Goal: Task Accomplishment & Management: Use online tool/utility

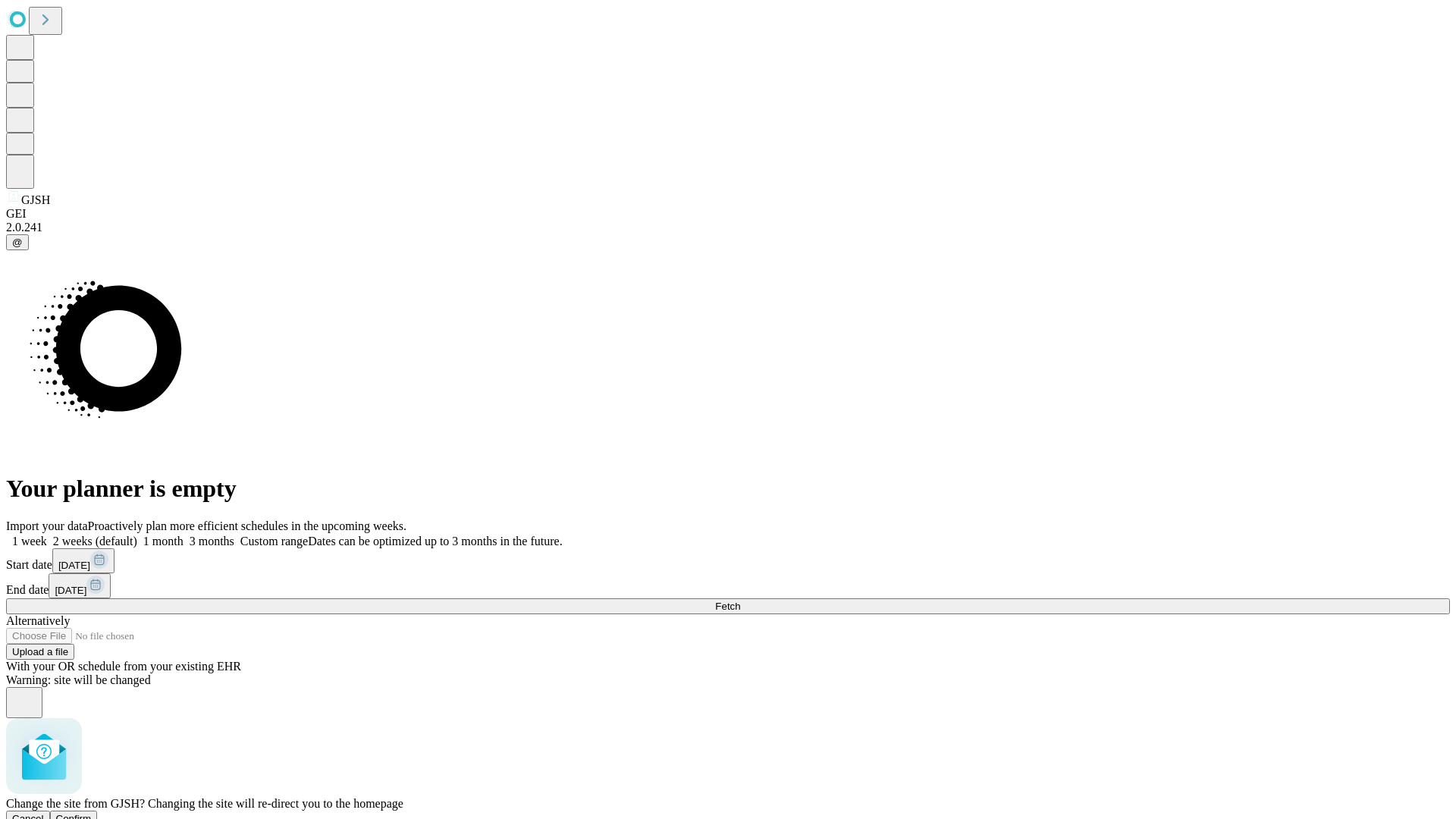
click at [92, 813] on span "Confirm" at bounding box center [74, 819] width 35 height 11
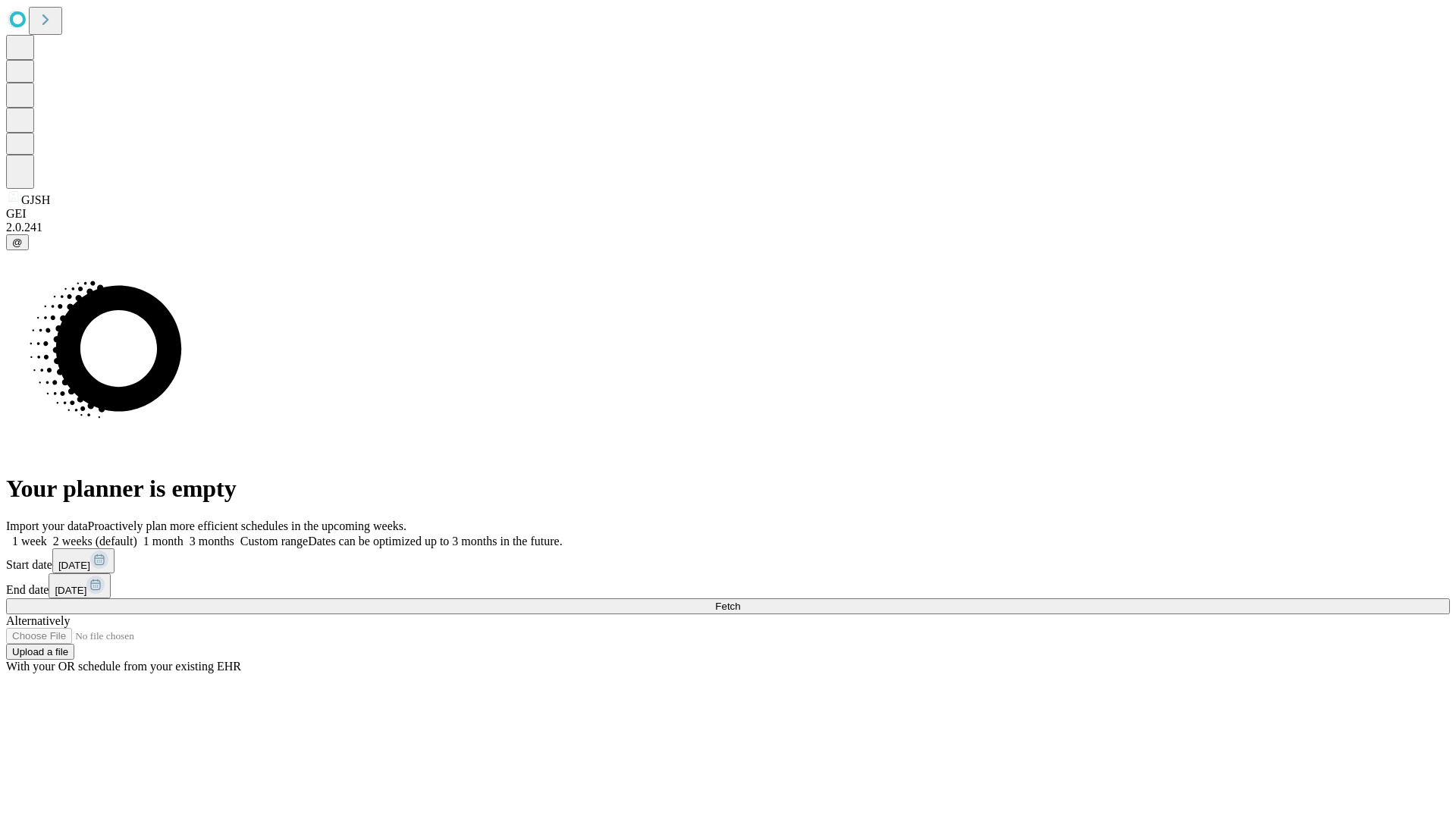
click at [47, 534] on label "1 week" at bounding box center [27, 541] width 41 height 13
click at [740, 600] on span "Fetch" at bounding box center [727, 606] width 25 height 11
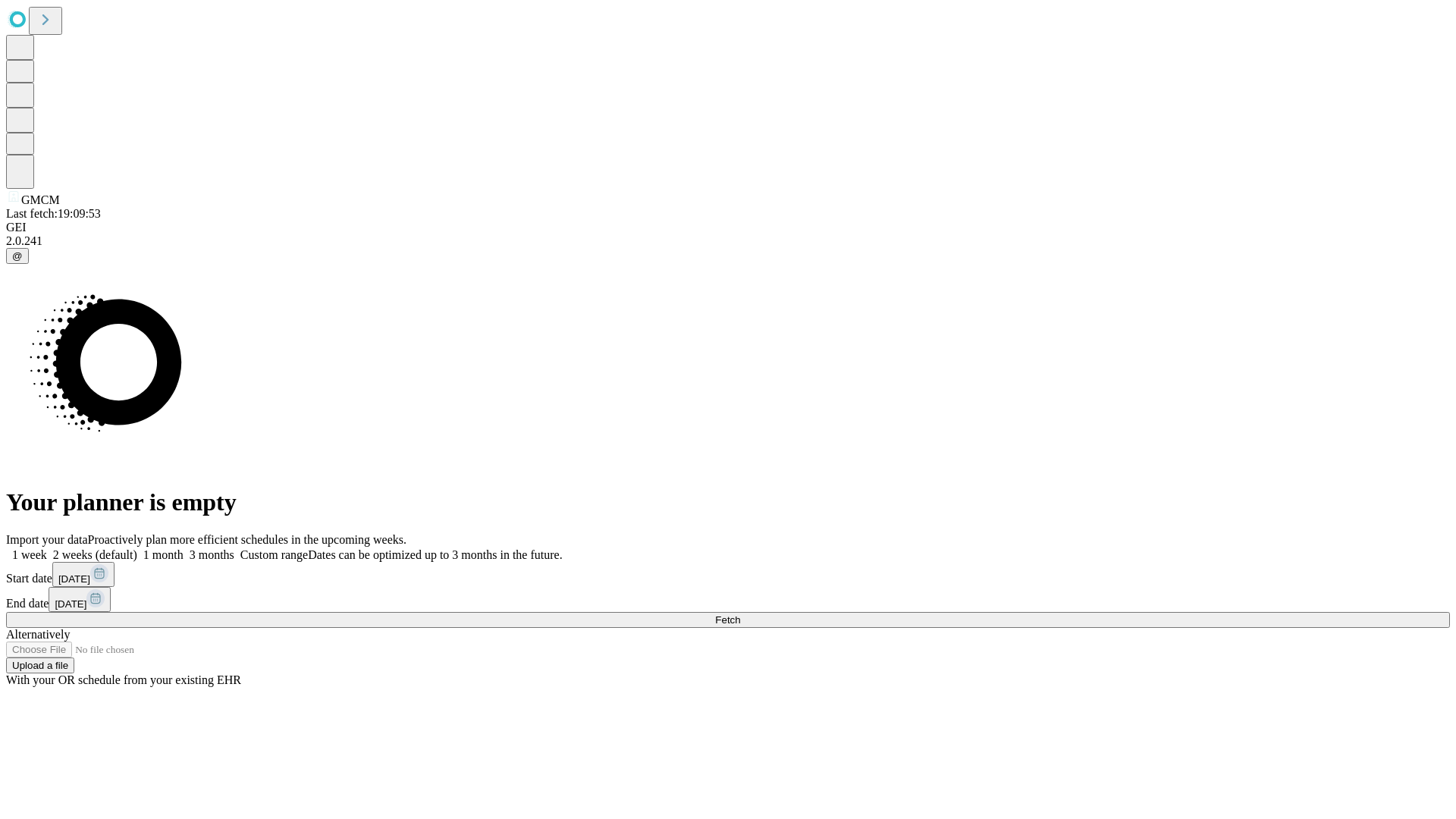
click at [47, 548] on label "1 week" at bounding box center [27, 555] width 41 height 13
click at [740, 614] on span "Fetch" at bounding box center [727, 620] width 25 height 11
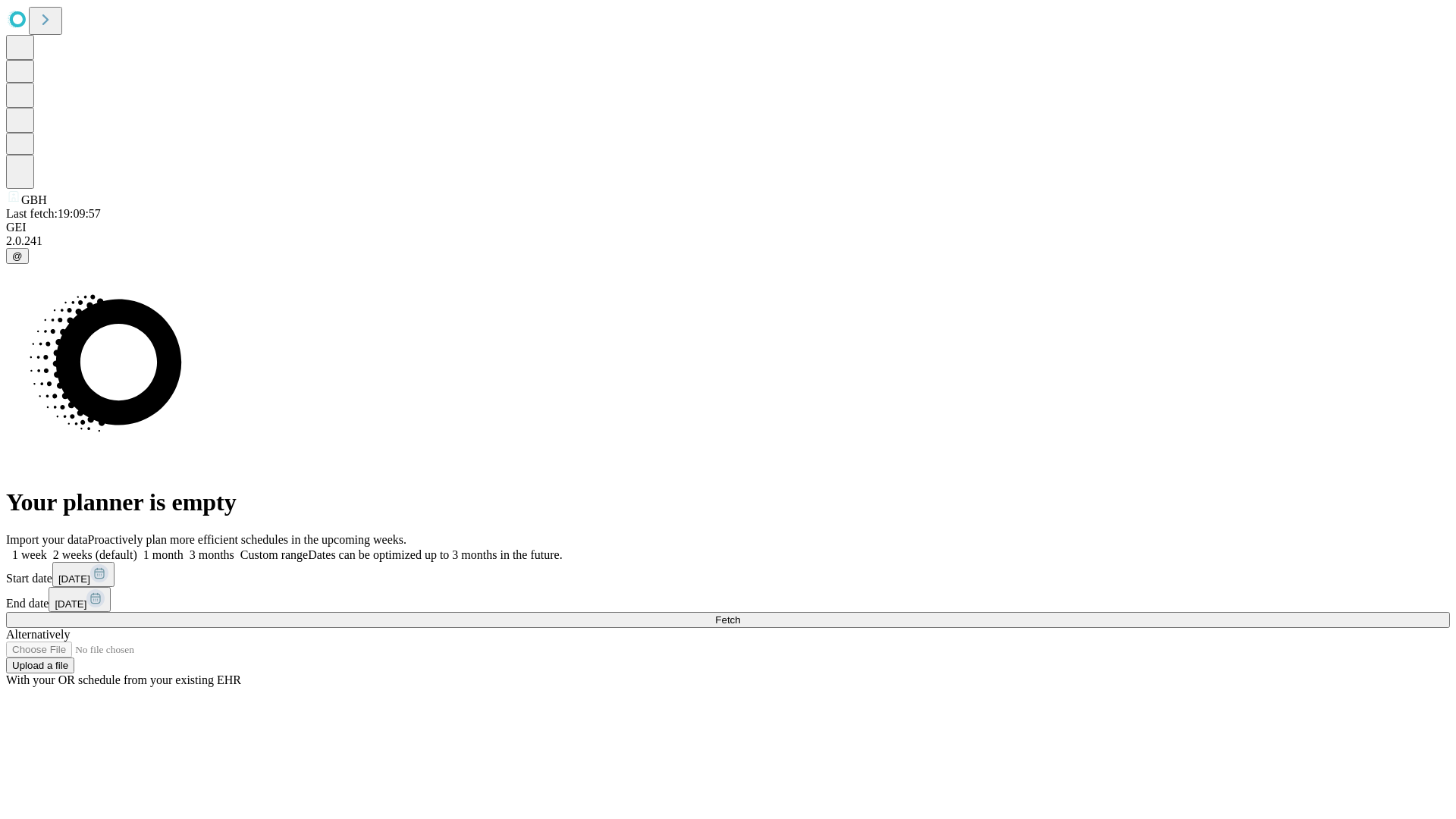
click at [47, 548] on label "1 week" at bounding box center [27, 555] width 41 height 13
click at [740, 614] on span "Fetch" at bounding box center [727, 620] width 25 height 11
click at [47, 548] on label "1 week" at bounding box center [27, 555] width 41 height 13
click at [740, 614] on span "Fetch" at bounding box center [727, 620] width 25 height 11
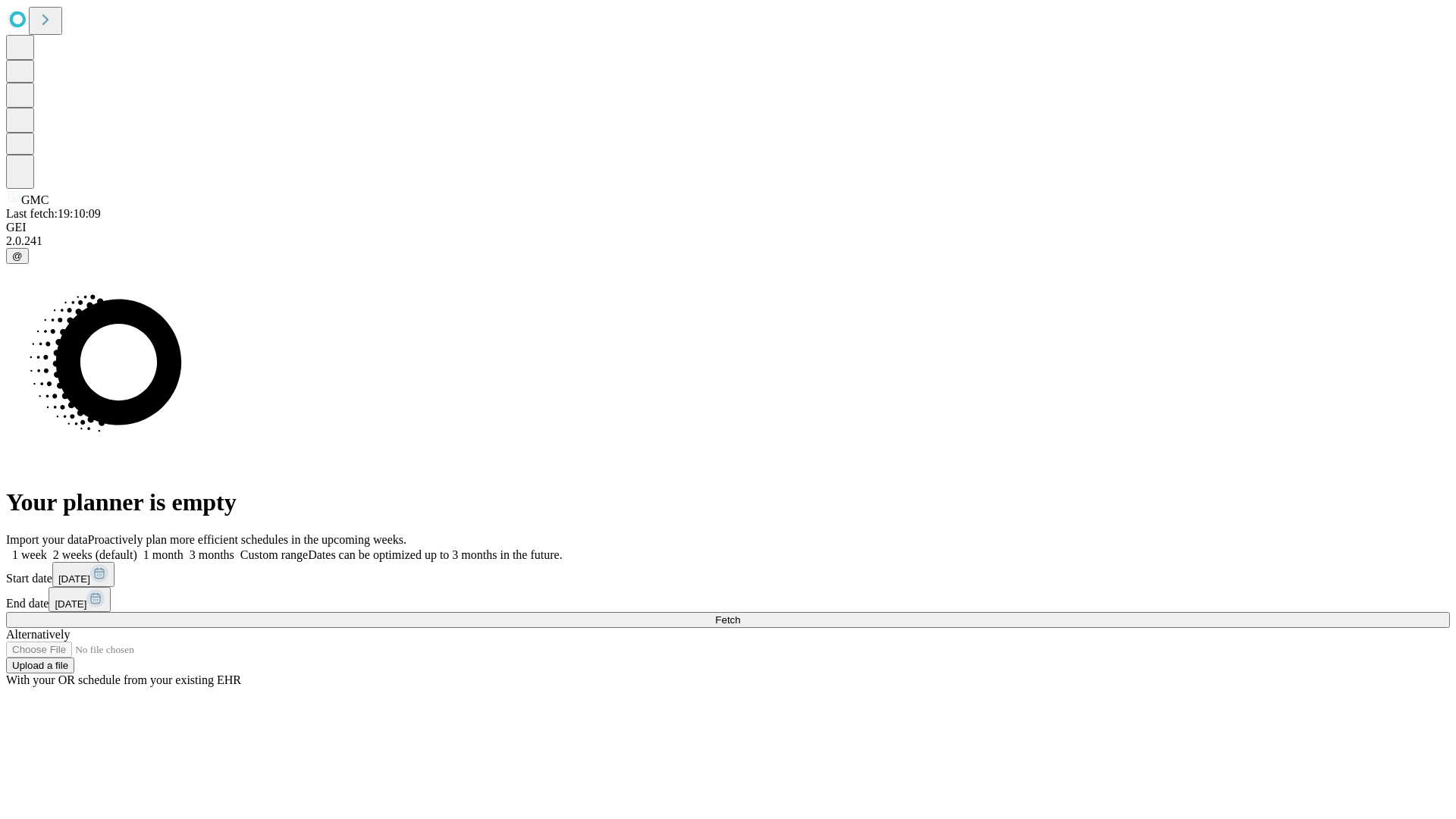
click at [47, 548] on label "1 week" at bounding box center [27, 555] width 41 height 13
click at [740, 614] on span "Fetch" at bounding box center [727, 620] width 25 height 11
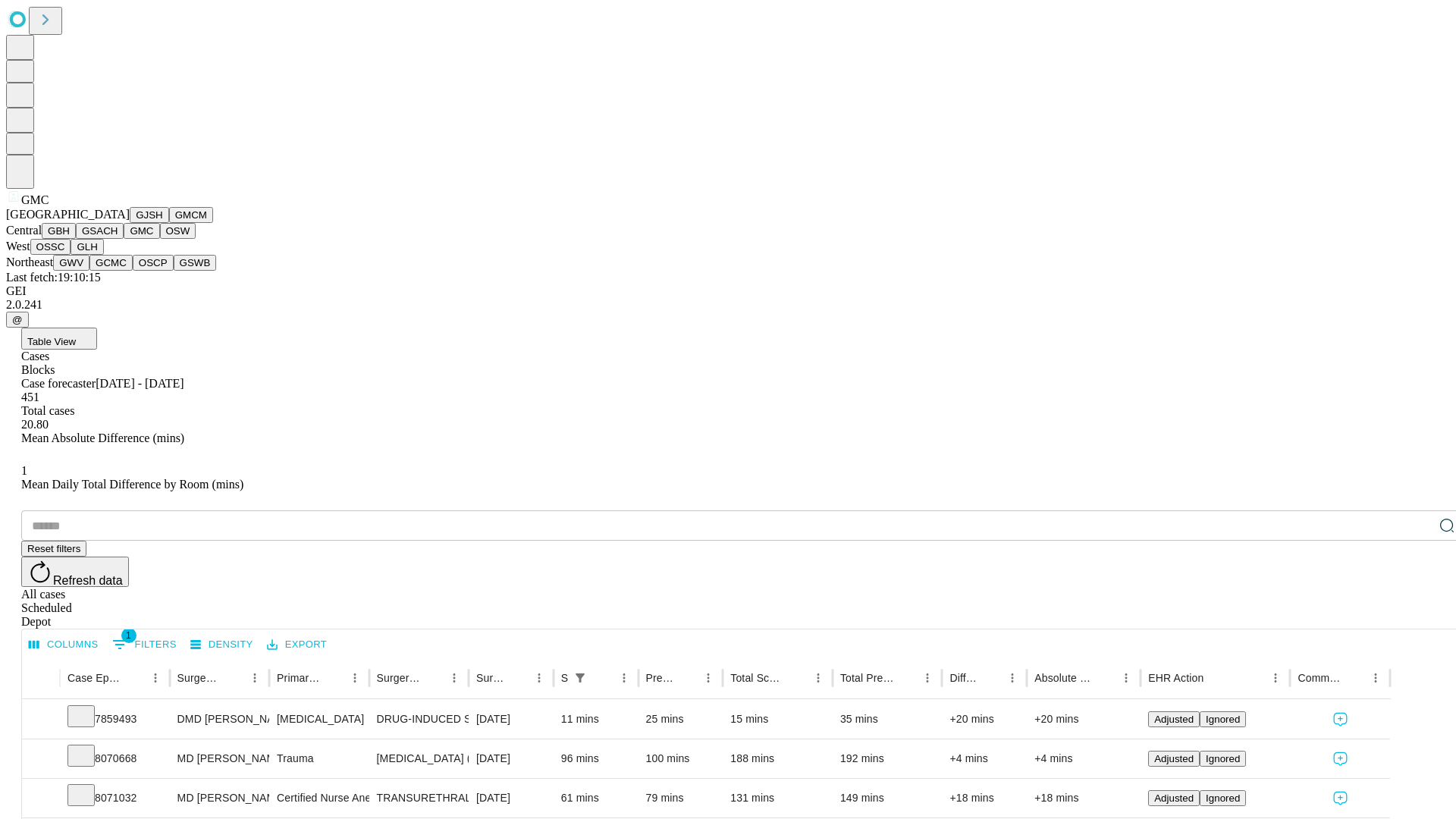
click at [160, 239] on button "OSW" at bounding box center [178, 231] width 36 height 16
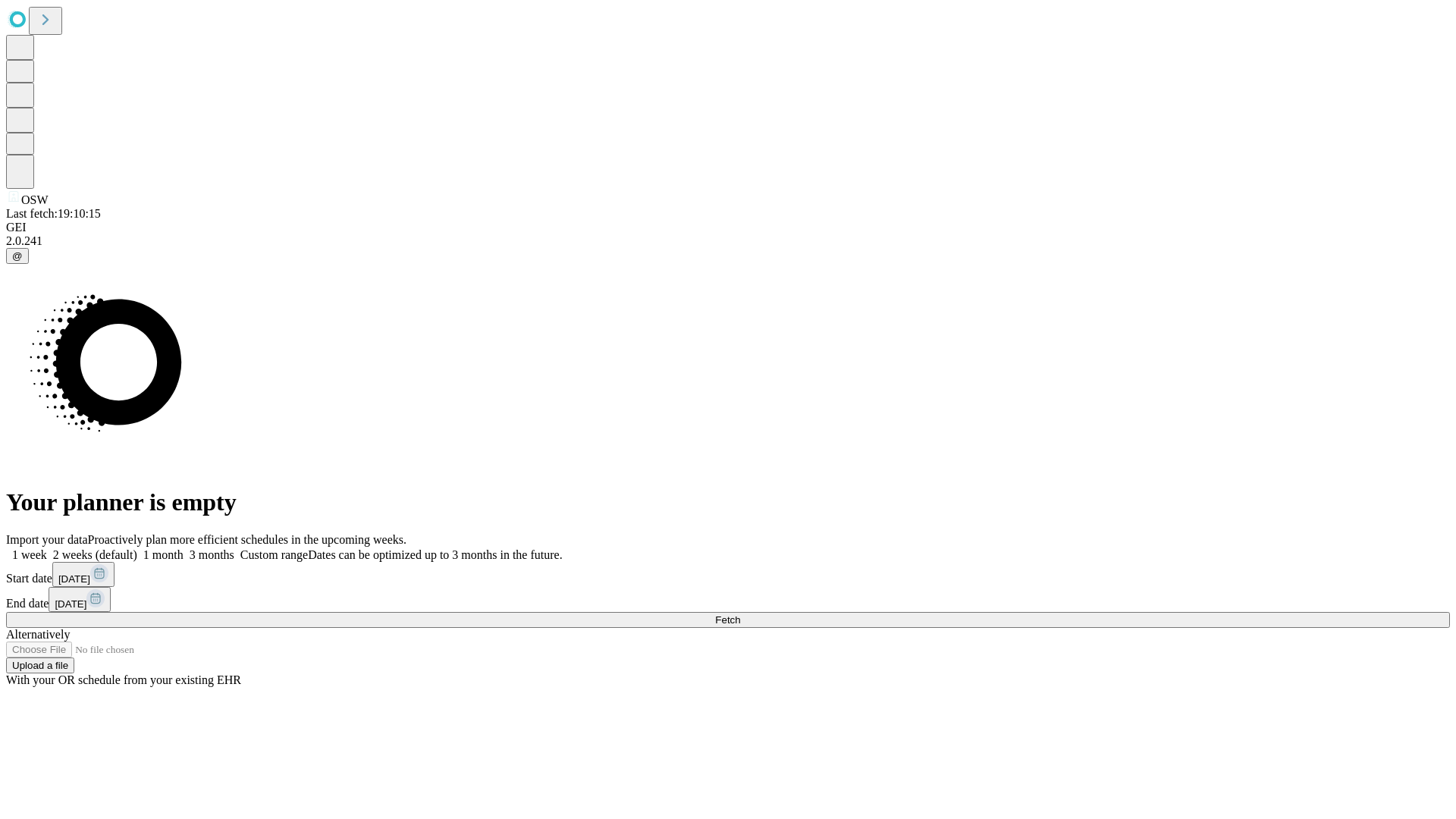
click at [47, 548] on label "1 week" at bounding box center [27, 555] width 41 height 13
click at [740, 614] on span "Fetch" at bounding box center [727, 620] width 25 height 11
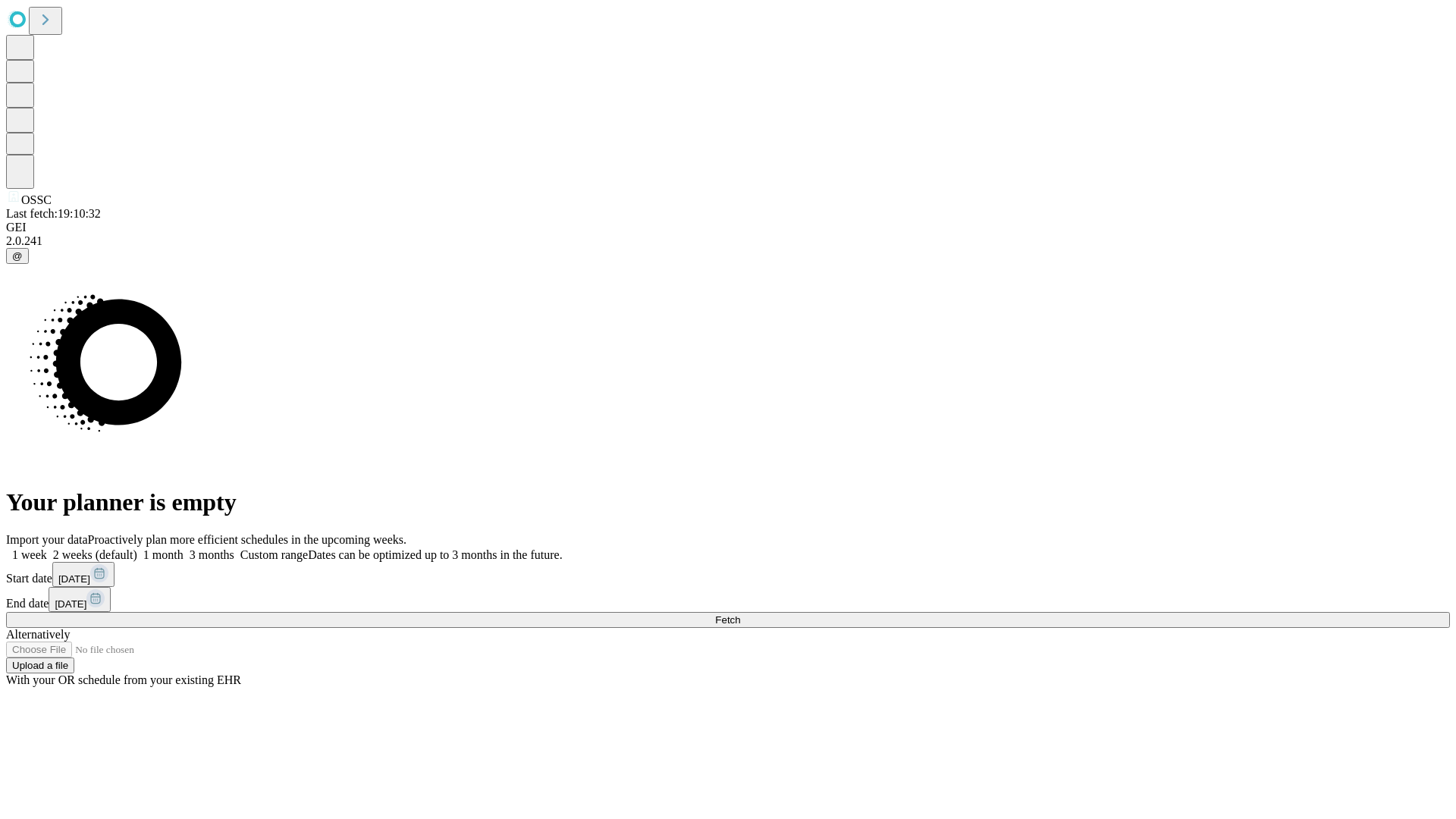
click at [47, 548] on label "1 week" at bounding box center [27, 555] width 41 height 13
click at [740, 614] on span "Fetch" at bounding box center [727, 620] width 25 height 11
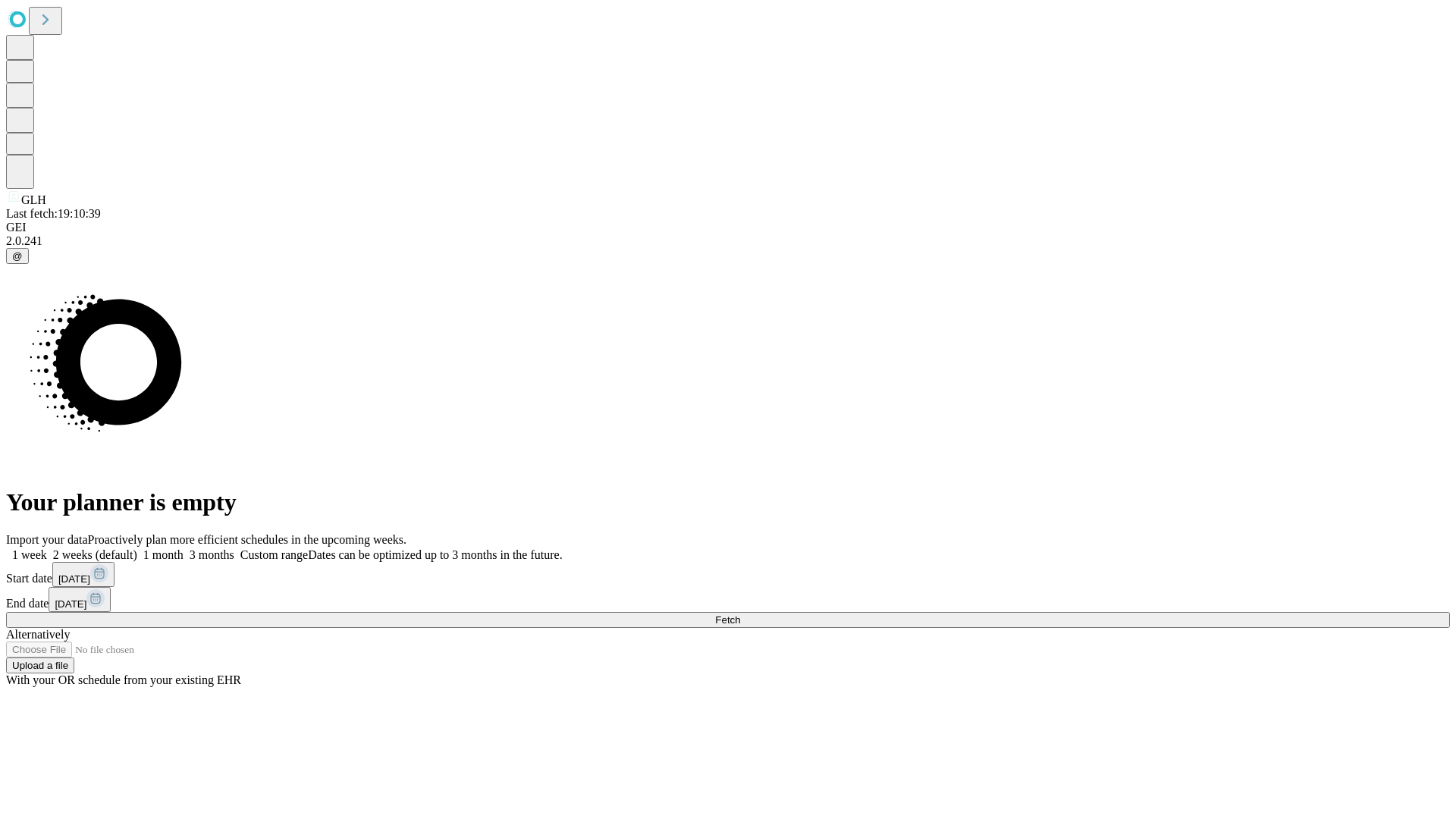
click at [47, 548] on label "1 week" at bounding box center [27, 555] width 41 height 13
click at [740, 614] on span "Fetch" at bounding box center [727, 620] width 25 height 11
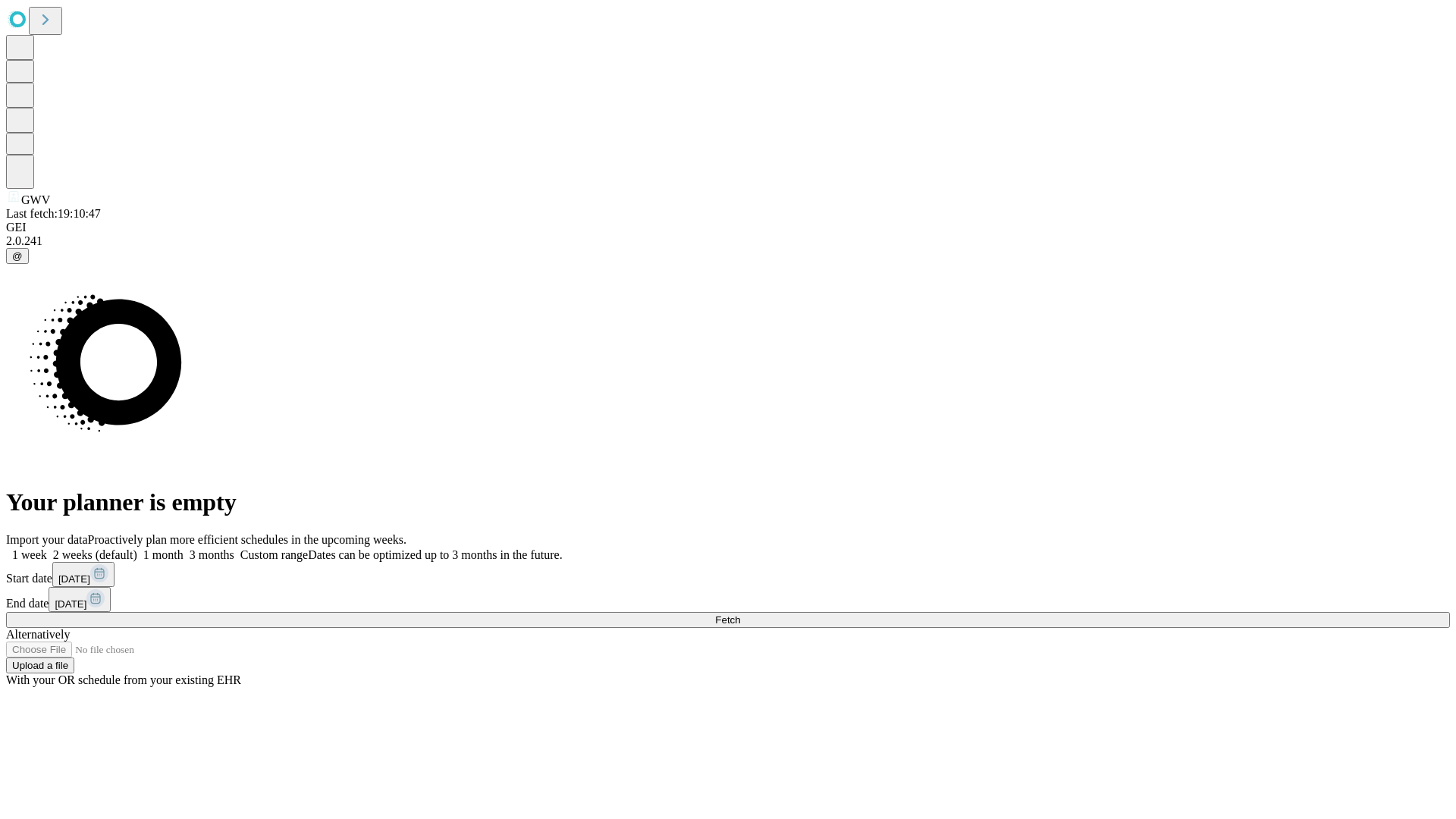
click at [740, 614] on span "Fetch" at bounding box center [727, 620] width 25 height 11
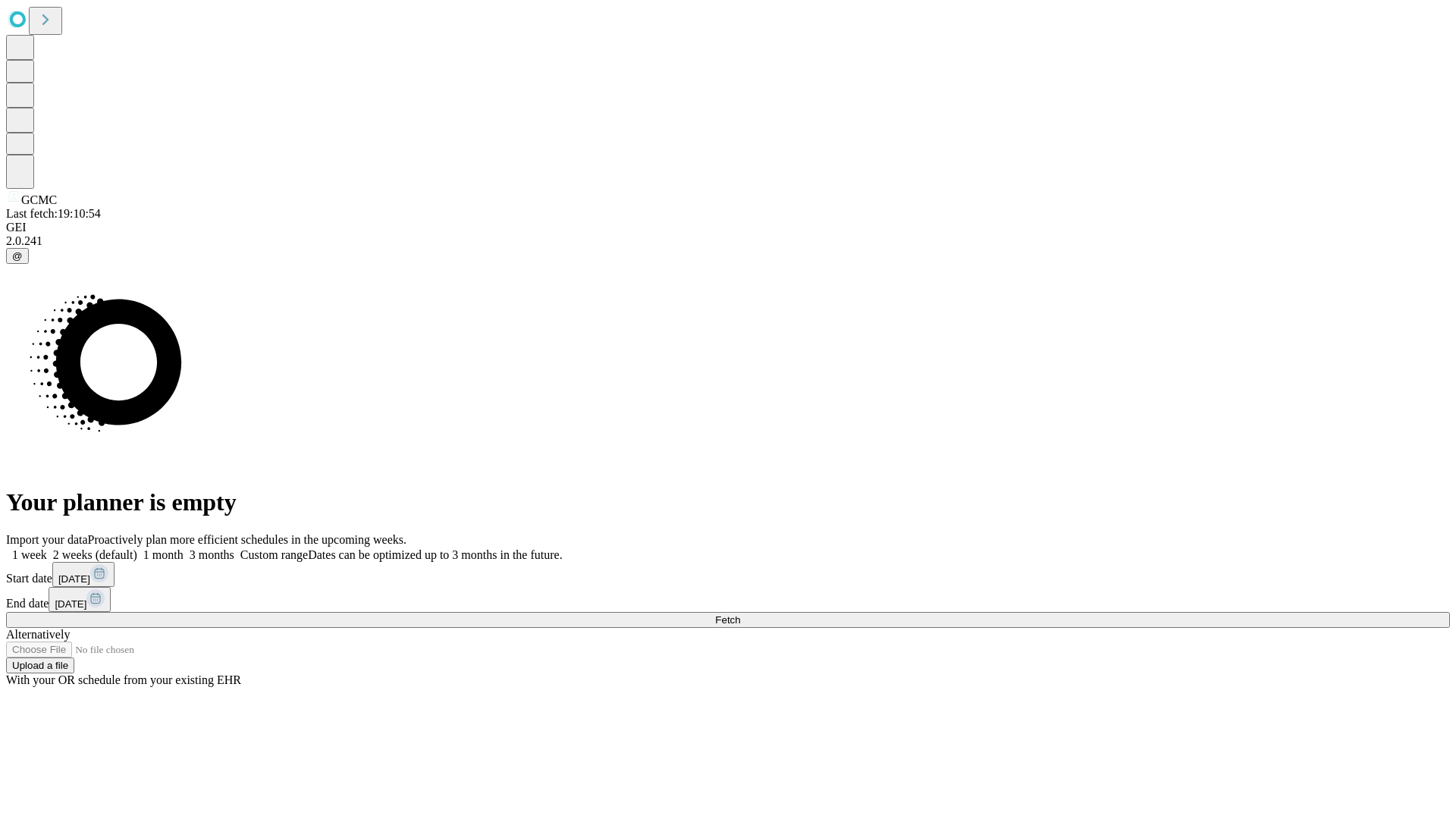
click at [47, 548] on label "1 week" at bounding box center [27, 555] width 41 height 13
click at [740, 614] on span "Fetch" at bounding box center [727, 620] width 25 height 11
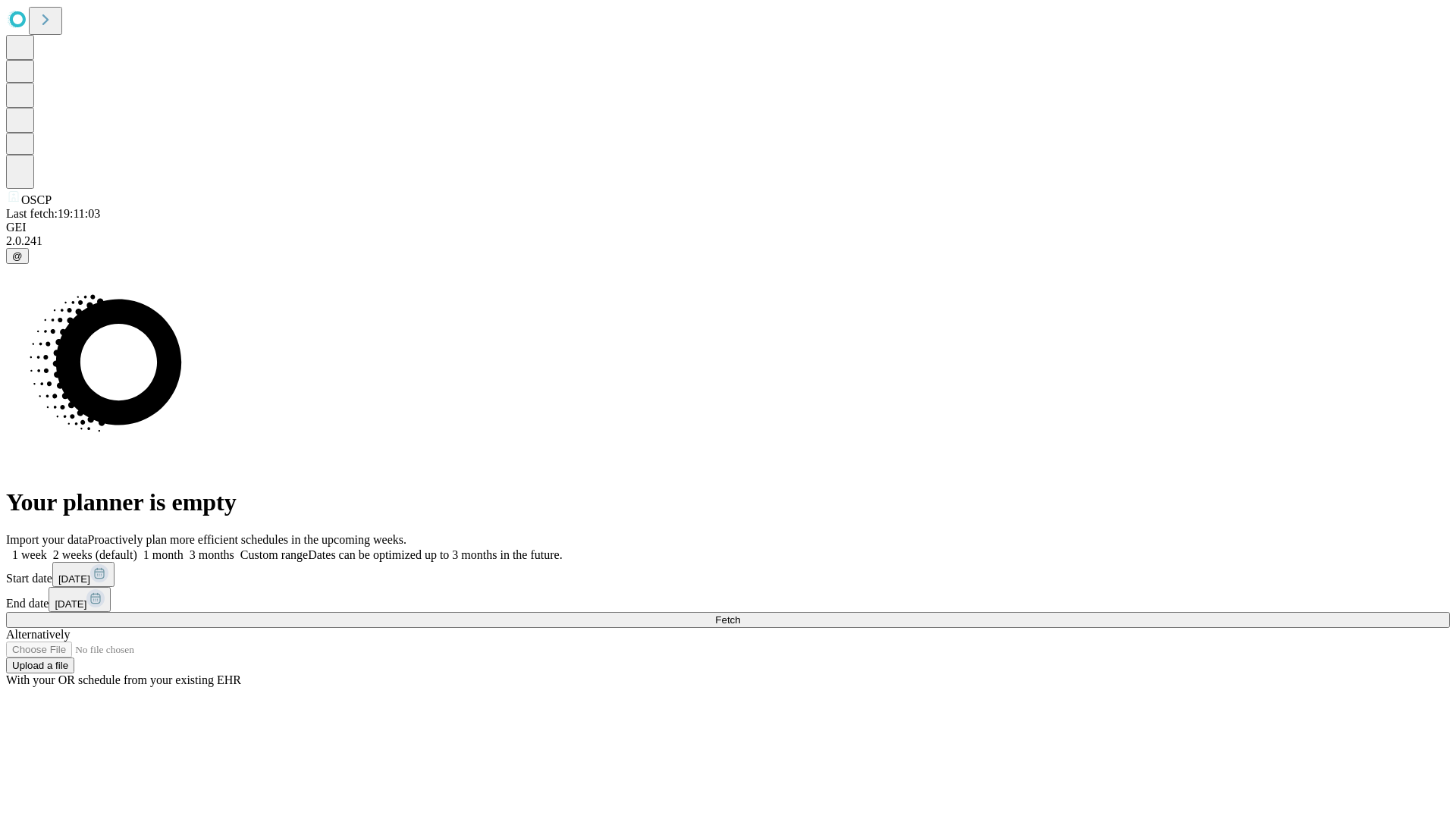
click at [47, 548] on label "1 week" at bounding box center [27, 555] width 41 height 13
click at [740, 614] on span "Fetch" at bounding box center [727, 620] width 25 height 11
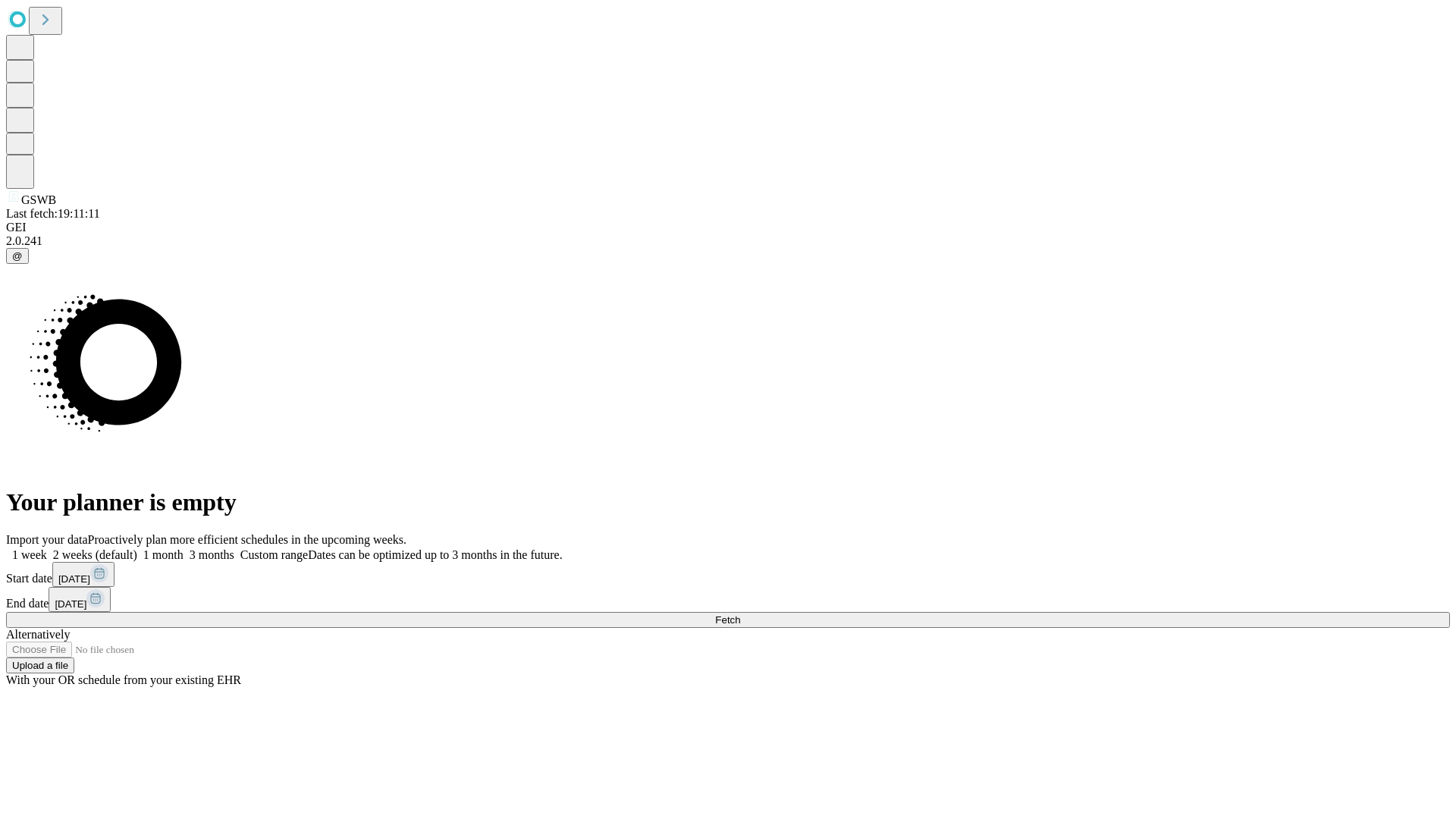
click at [47, 548] on label "1 week" at bounding box center [27, 555] width 41 height 13
click at [740, 614] on span "Fetch" at bounding box center [727, 620] width 25 height 11
